Goal: Complete application form

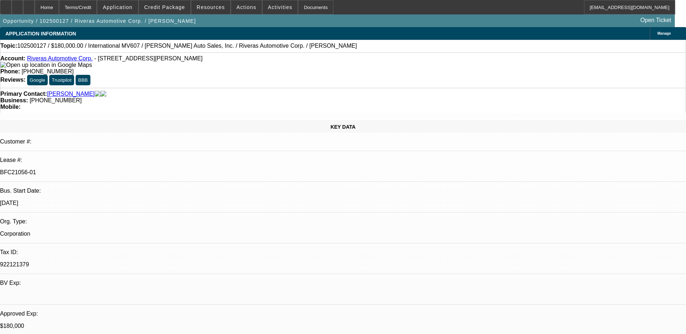
select select "0"
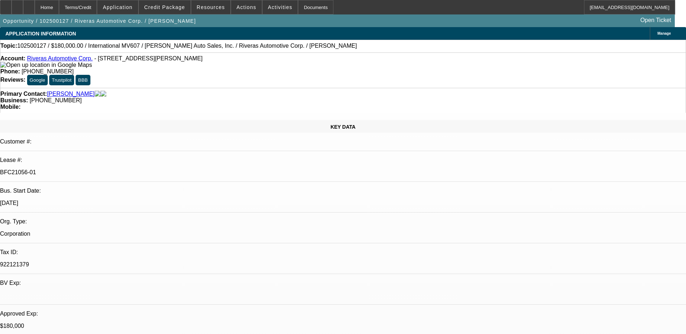
select select "0"
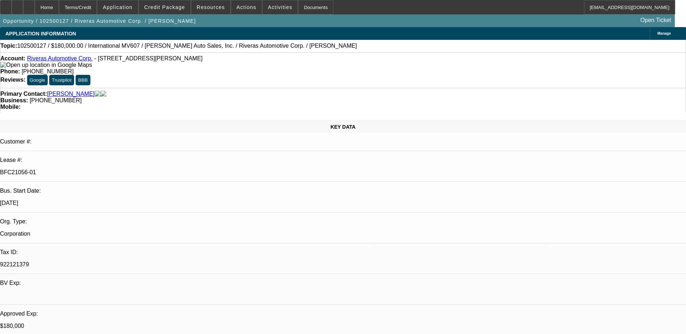
select select "0"
select select "1"
select select "6"
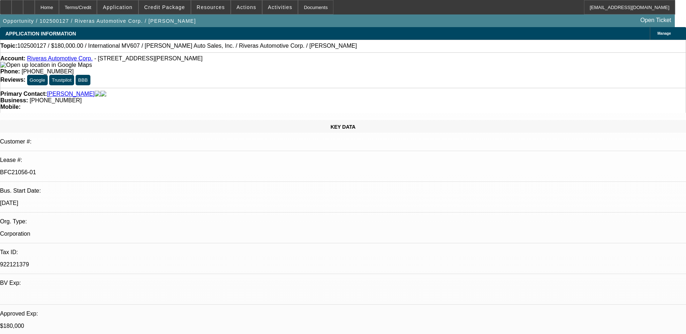
select select "1"
select select "6"
select select "1"
select select "2"
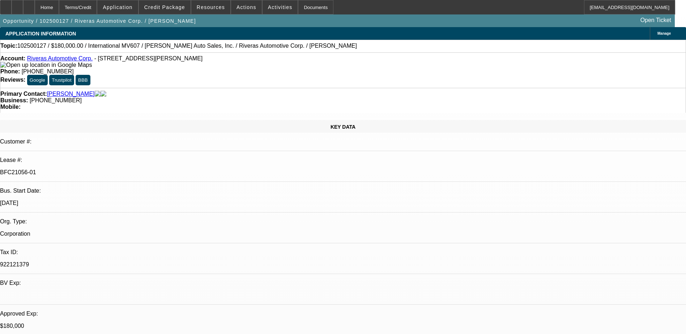
select select "6"
select select "1"
select select "2"
select select "6"
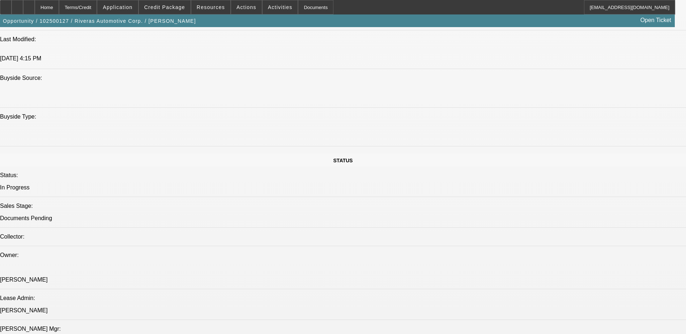
scroll to position [546, 0]
